Goal: Information Seeking & Learning: Learn about a topic

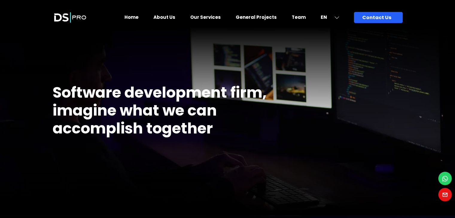
click at [135, 97] on h1 "Software development firm, imagine what we can accomplish together" at bounding box center [168, 111] width 230 height 54
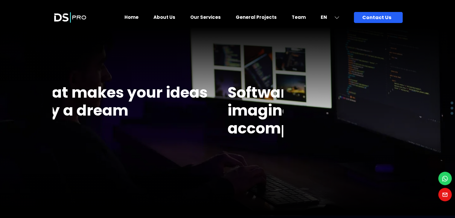
drag, startPoint x: 55, startPoint y: 85, endPoint x: 257, endPoint y: 152, distance: 212.7
click at [257, 152] on div "Firm that makes your ideas not only a dream Software development firm, imagine …" at bounding box center [168, 114] width 230 height 204
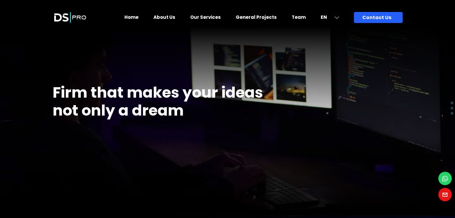
drag, startPoint x: 130, startPoint y: 106, endPoint x: 257, endPoint y: 104, distance: 127.4
click at [257, 104] on h1 "Firm that makes your ideas not only a dream" at bounding box center [168, 102] width 230 height 36
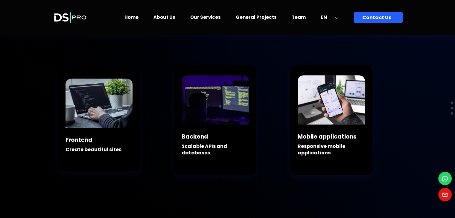
scroll to position [227, 0]
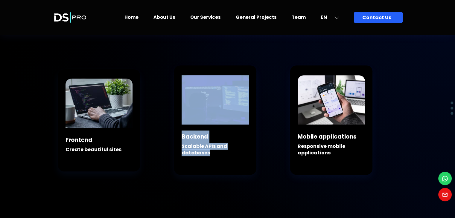
drag, startPoint x: 178, startPoint y: 148, endPoint x: 210, endPoint y: 158, distance: 33.6
click at [210, 158] on div "Backend Scalable APIs and databases" at bounding box center [215, 125] width 82 height 100
click at [210, 158] on div "Backend Scalable APIs and databases" at bounding box center [212, 150] width 63 height 39
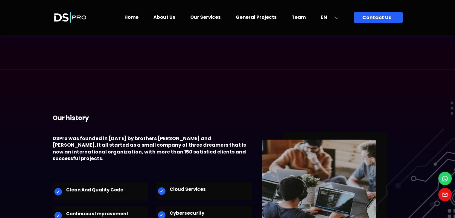
scroll to position [1104, 0]
click at [180, 135] on h4 "DSPro was founded in [DATE] by brothers [PERSON_NAME] and [PERSON_NAME]. It all…" at bounding box center [153, 148] width 200 height 27
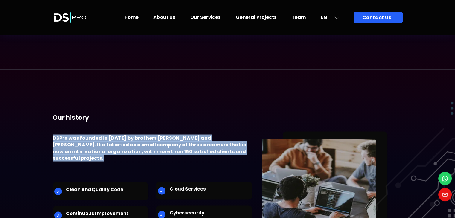
click at [180, 135] on h4 "DSPro was founded in [DATE] by brothers [PERSON_NAME] and [PERSON_NAME]. It all…" at bounding box center [153, 148] width 200 height 27
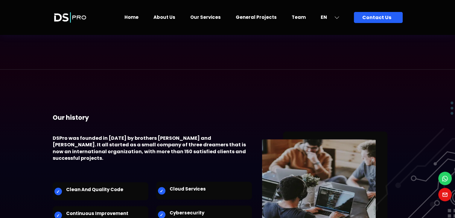
click at [142, 185] on li "Clean and quality code" at bounding box center [101, 191] width 96 height 18
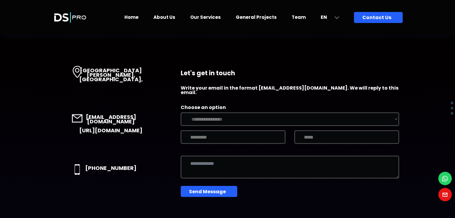
scroll to position [3368, 0]
